Goal: Check status

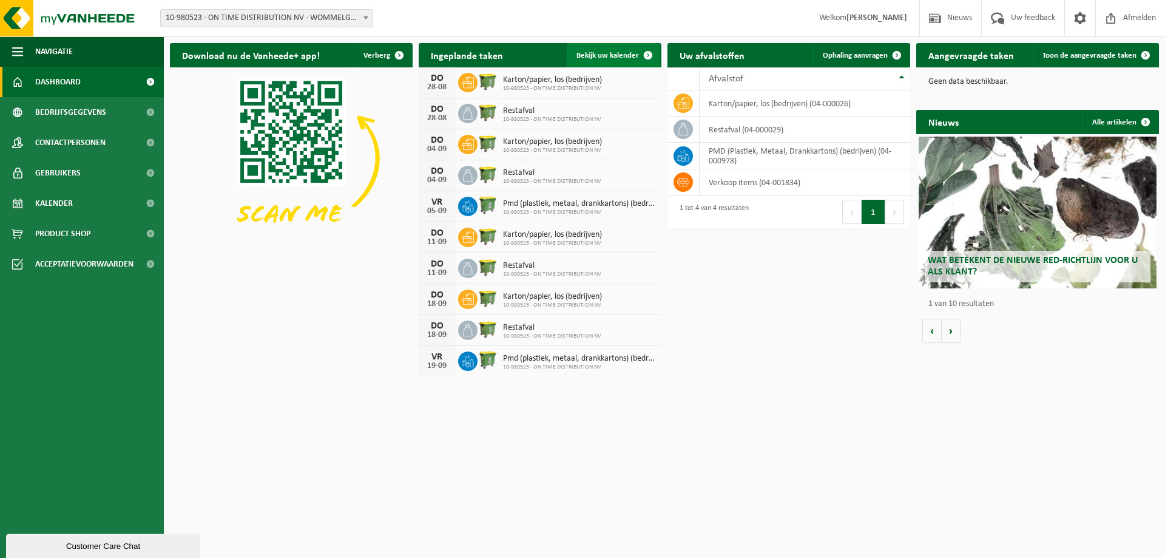
click at [638, 54] on span at bounding box center [648, 55] width 24 height 24
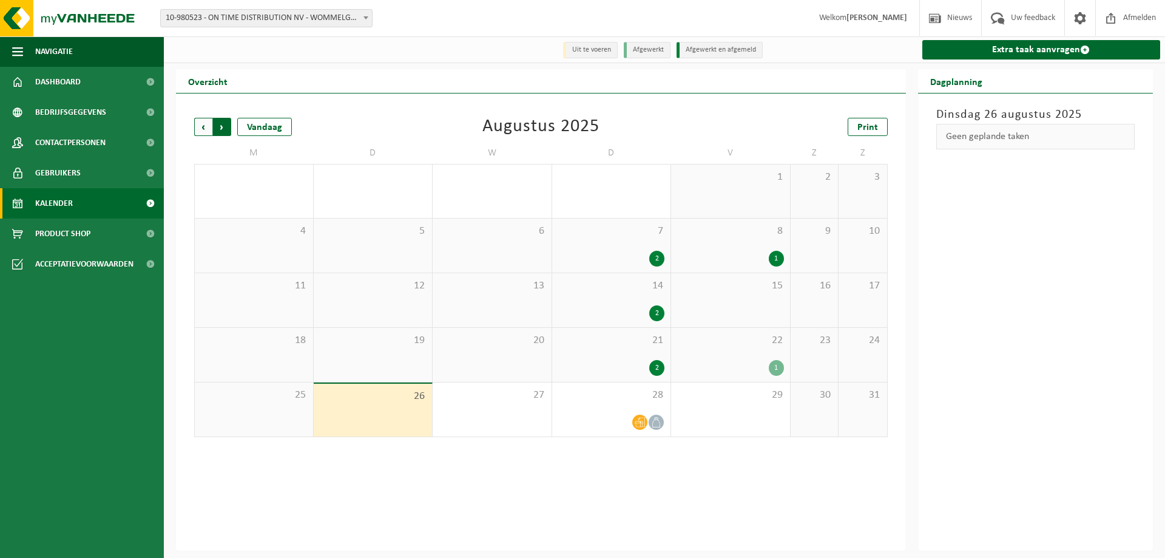
click at [211, 132] on span "Vorige" at bounding box center [203, 127] width 18 height 18
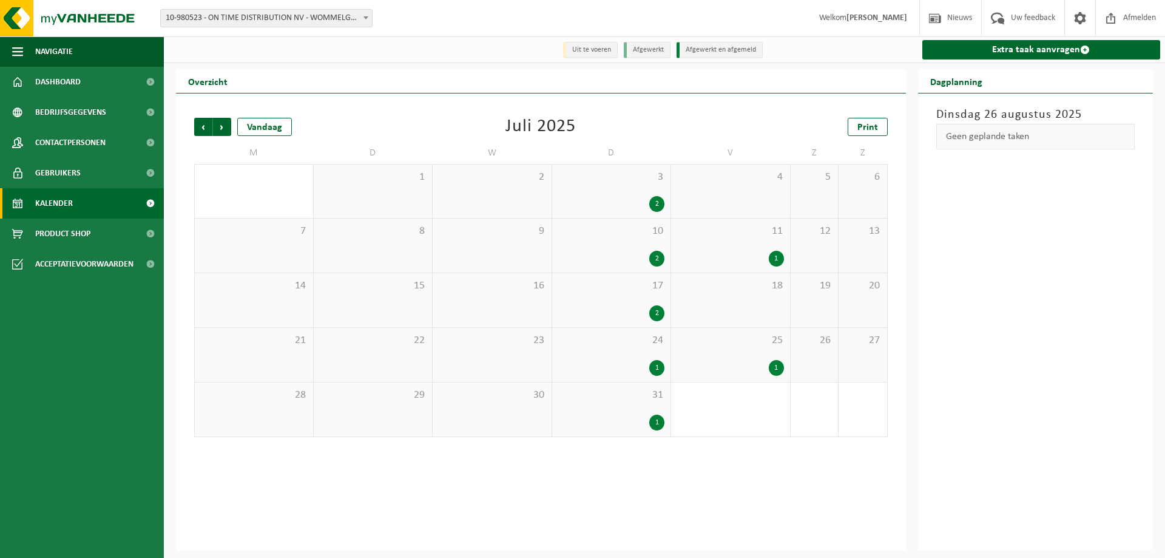
click at [211, 132] on span "Vorige" at bounding box center [203, 127] width 18 height 18
click at [215, 132] on span "Volgende" at bounding box center [222, 127] width 18 height 18
click at [222, 132] on span "Volgende" at bounding box center [222, 127] width 18 height 18
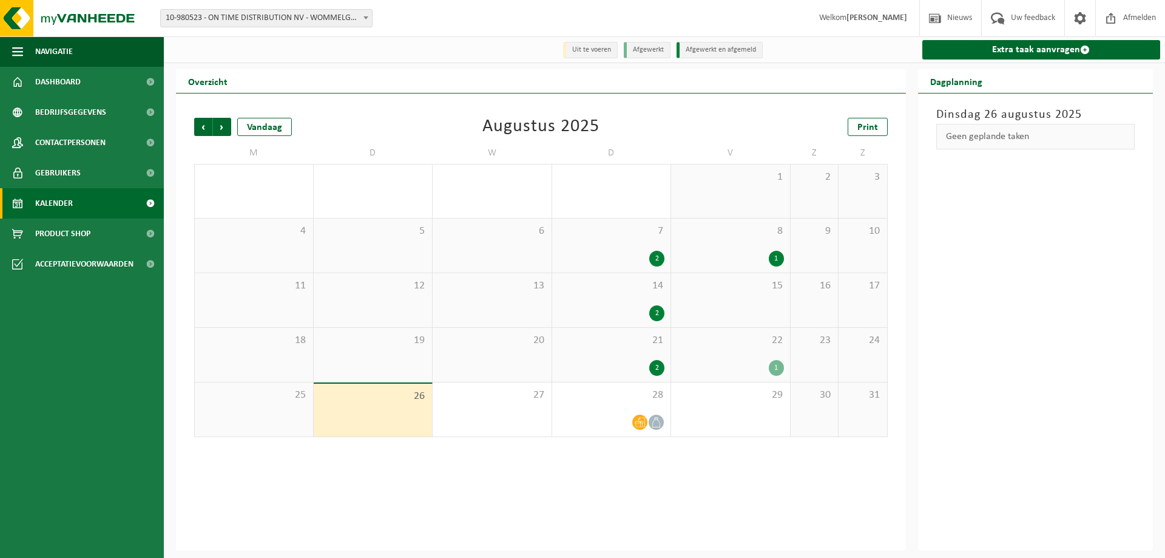
click at [222, 132] on span "Volgende" at bounding box center [222, 127] width 18 height 18
